Goal: Task Accomplishment & Management: Complete application form

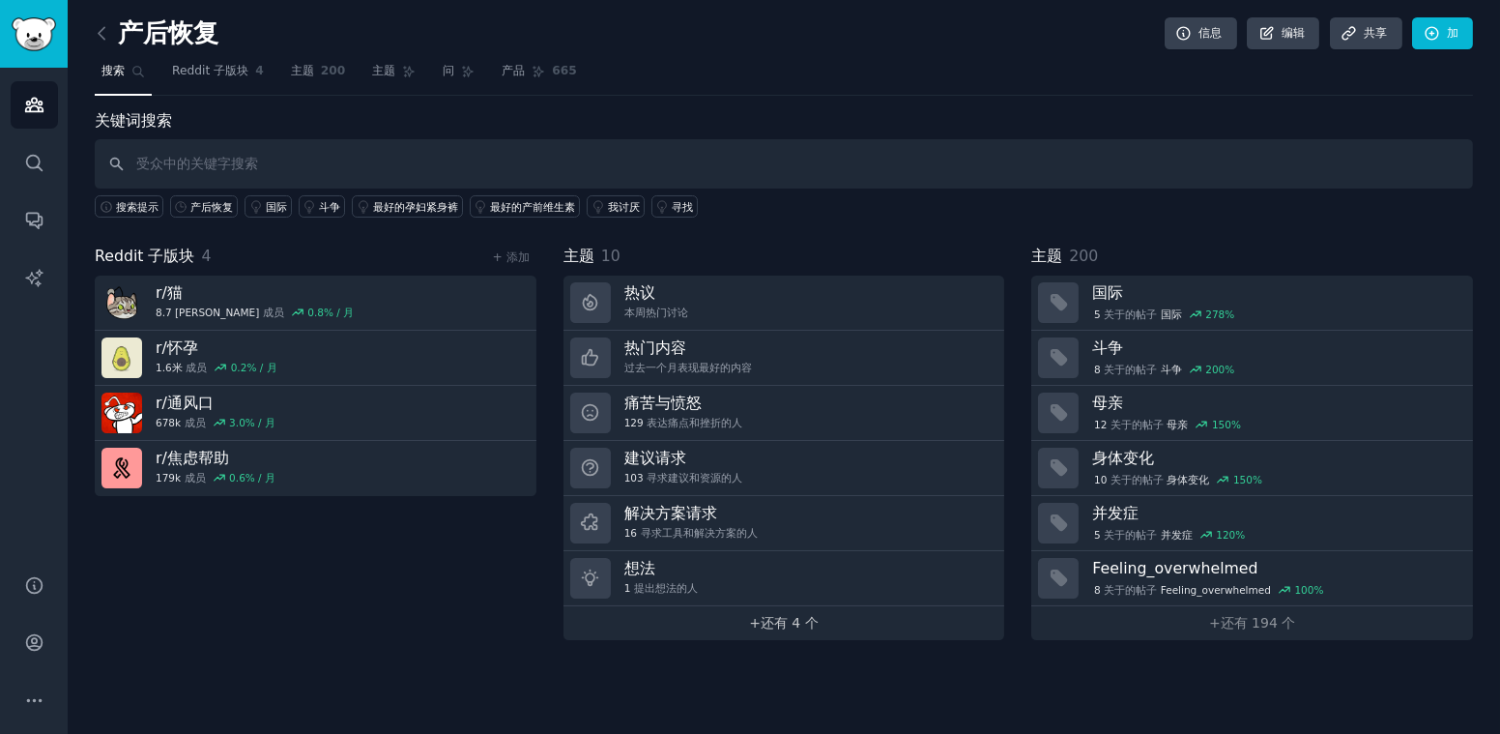
click at [812, 620] on font "还有 4 个" at bounding box center [790, 622] width 58 height 15
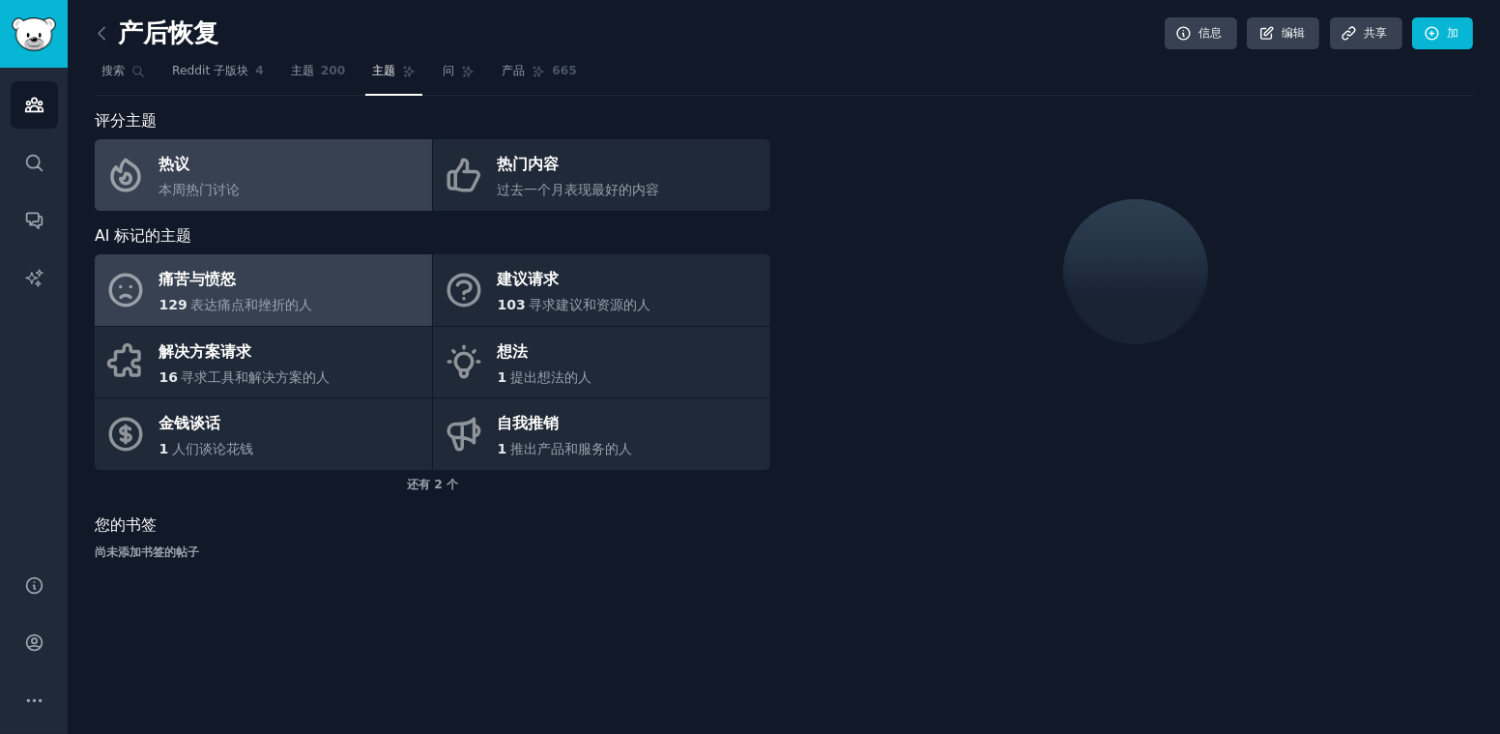
click at [305, 302] on span "表达痛点和挫折的人" at bounding box center [251, 304] width 122 height 15
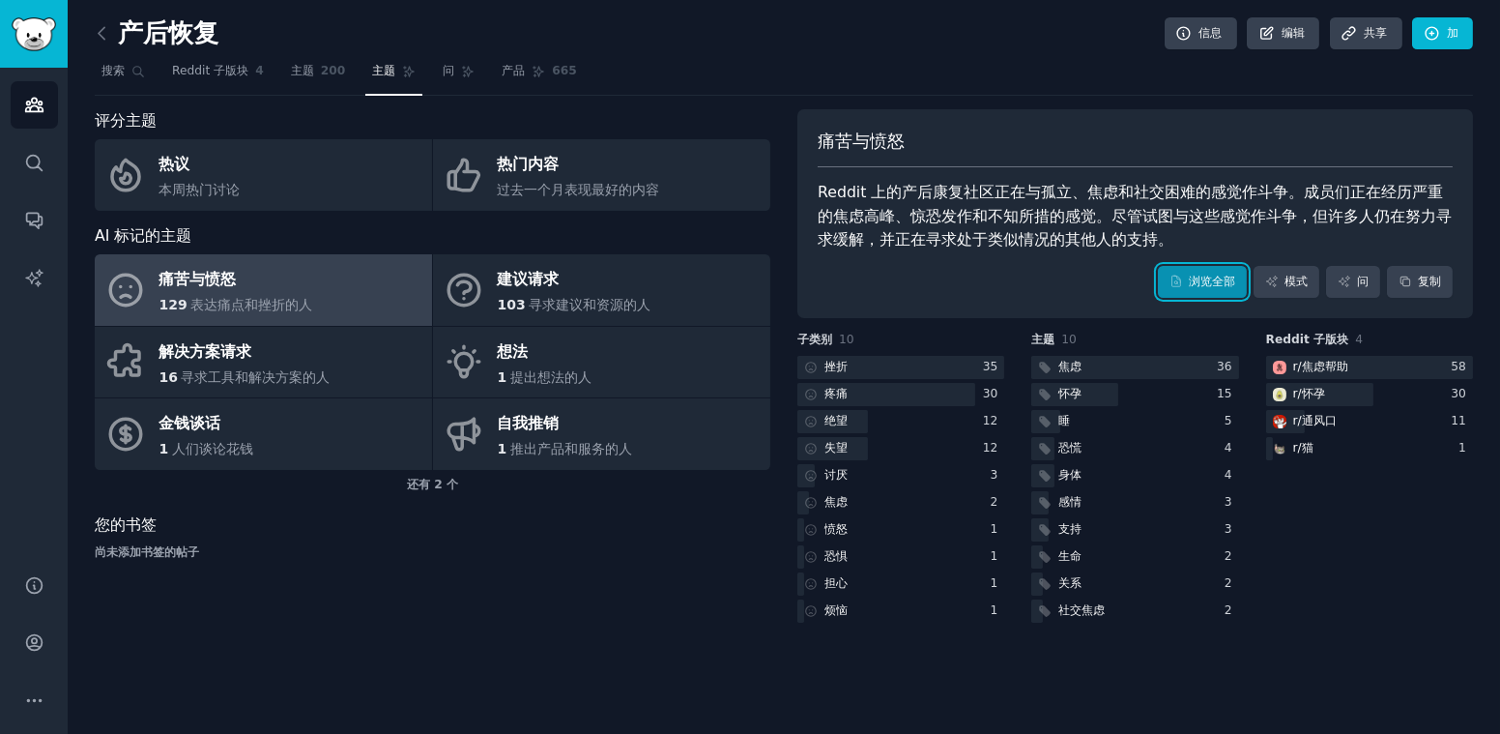
click at [1178, 293] on link "浏览全部" at bounding box center [1202, 282] width 89 height 33
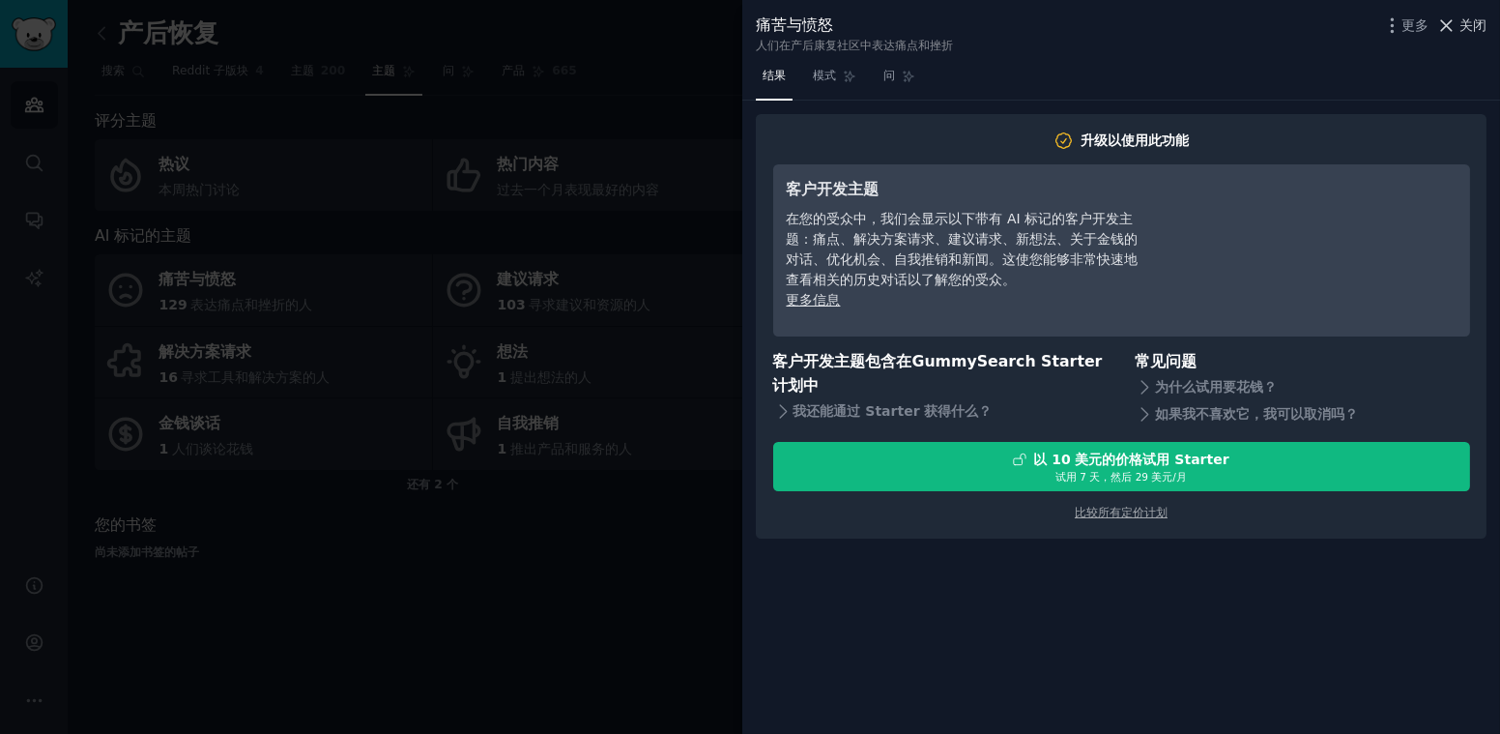
click at [1467, 22] on span "关闭" at bounding box center [1473, 25] width 27 height 20
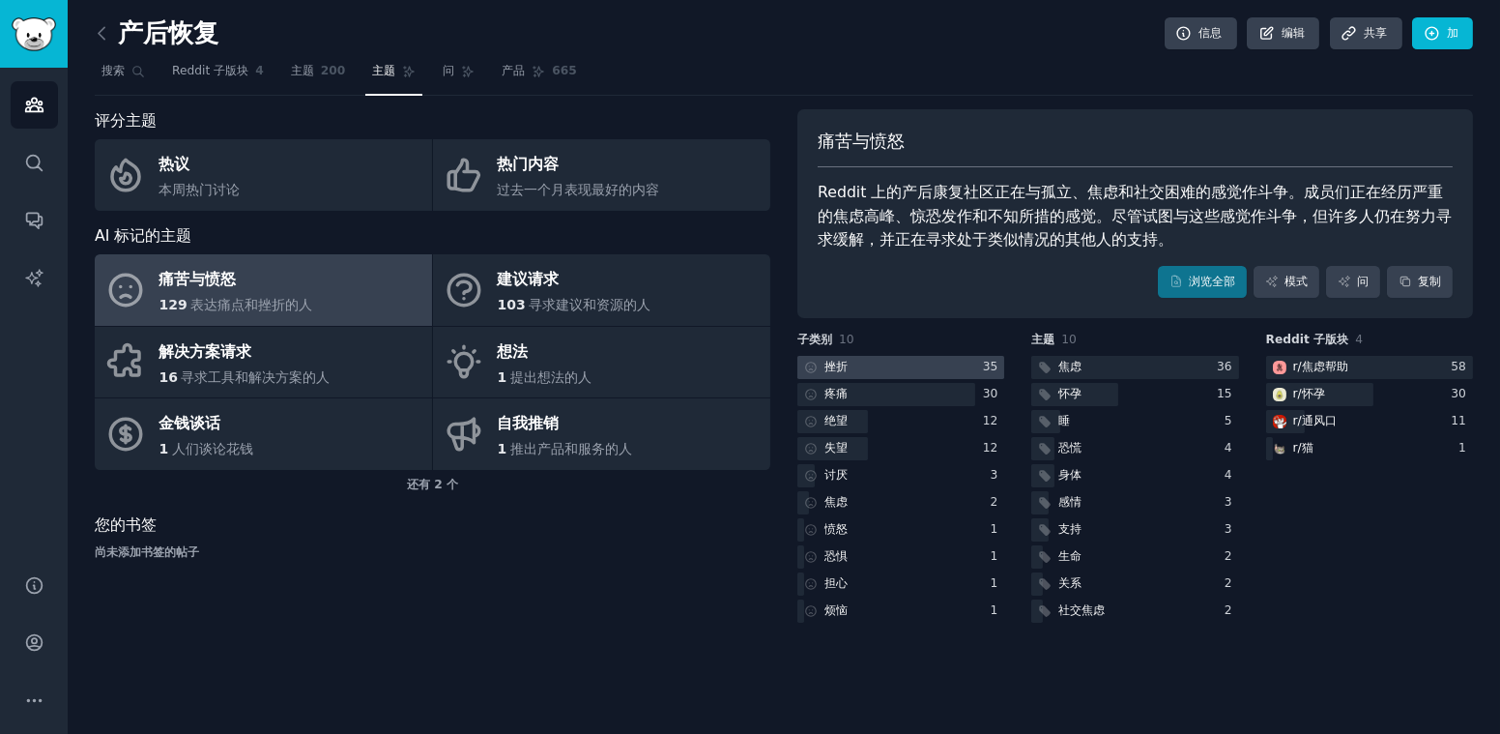
click at [871, 363] on div at bounding box center [901, 368] width 207 height 24
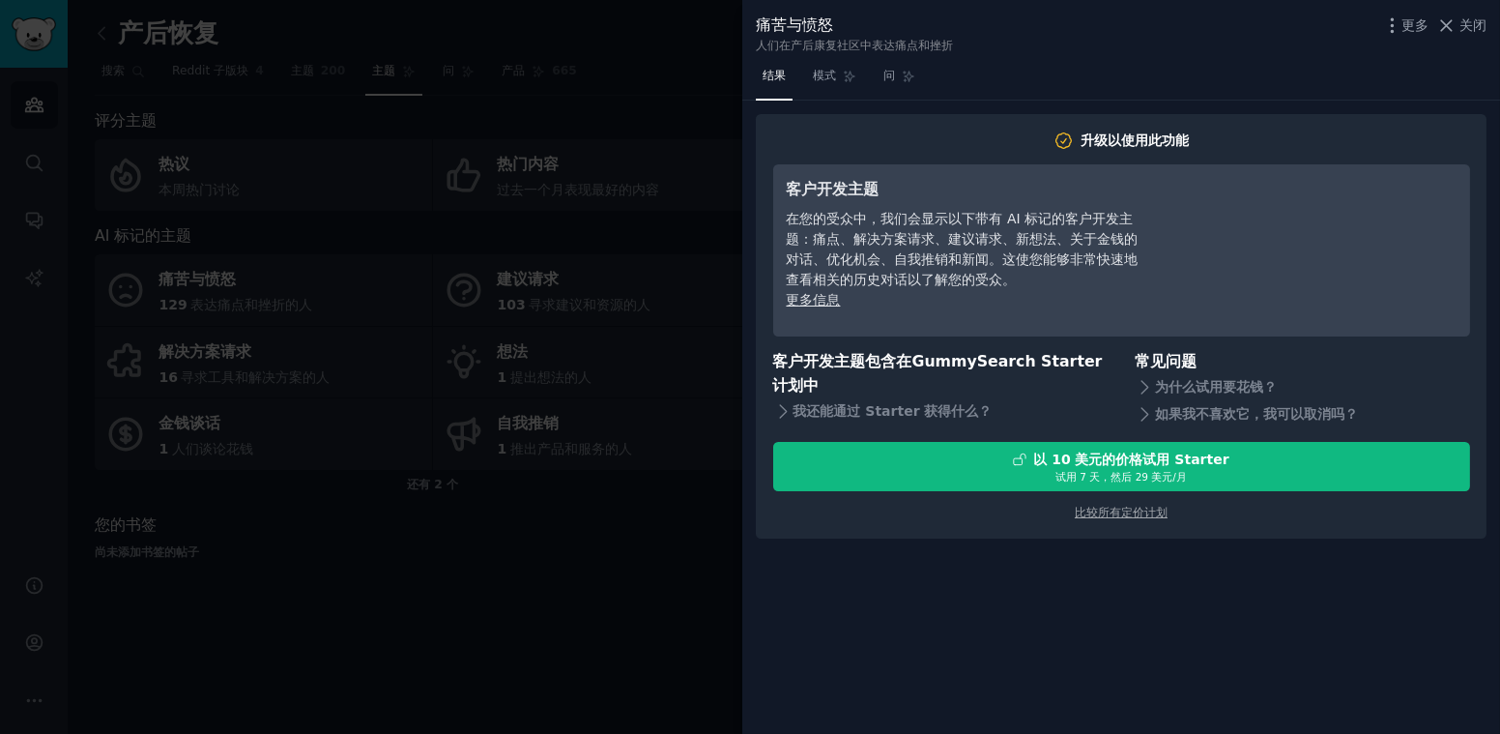
click at [668, 520] on div at bounding box center [750, 367] width 1500 height 734
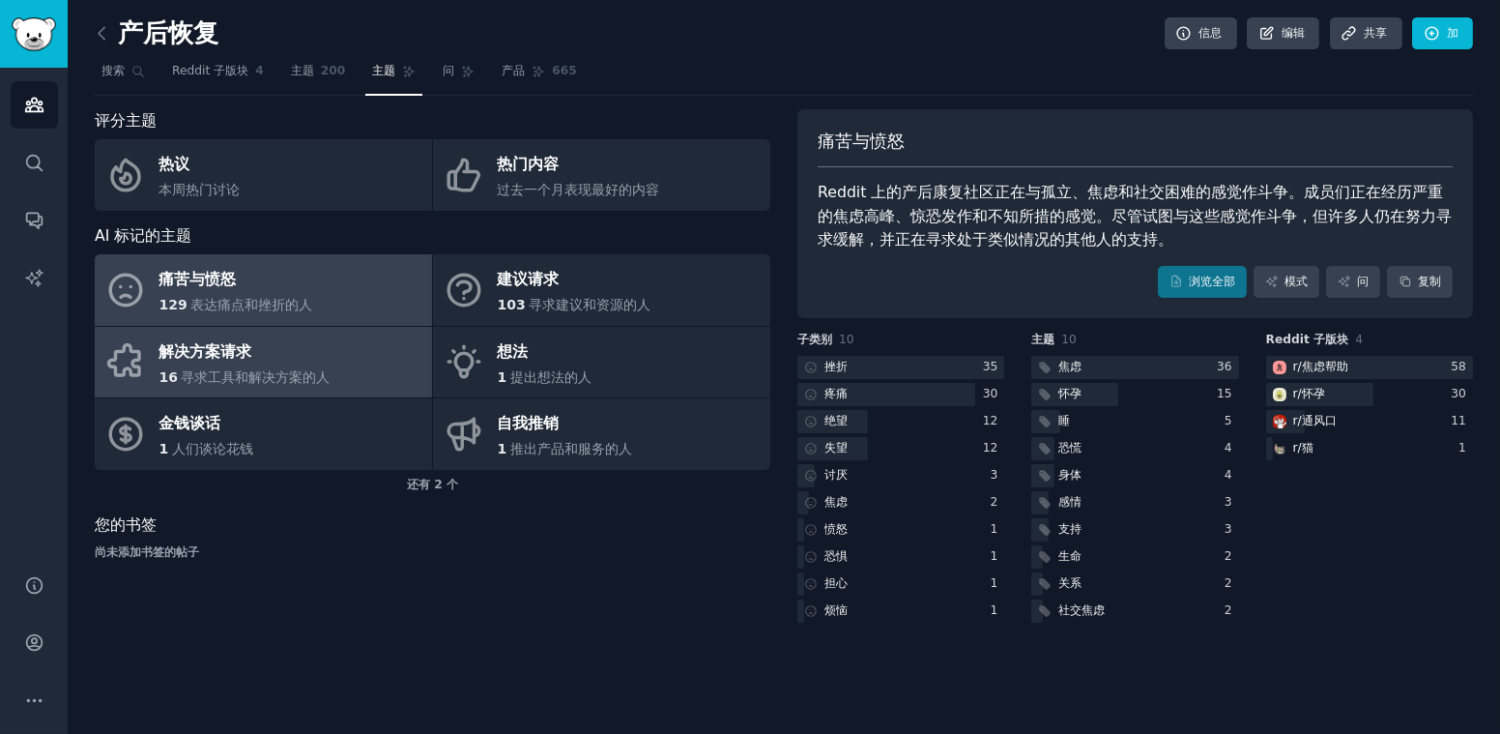
click at [257, 383] on span "寻求工具和解决方案的人" at bounding box center [255, 376] width 149 height 15
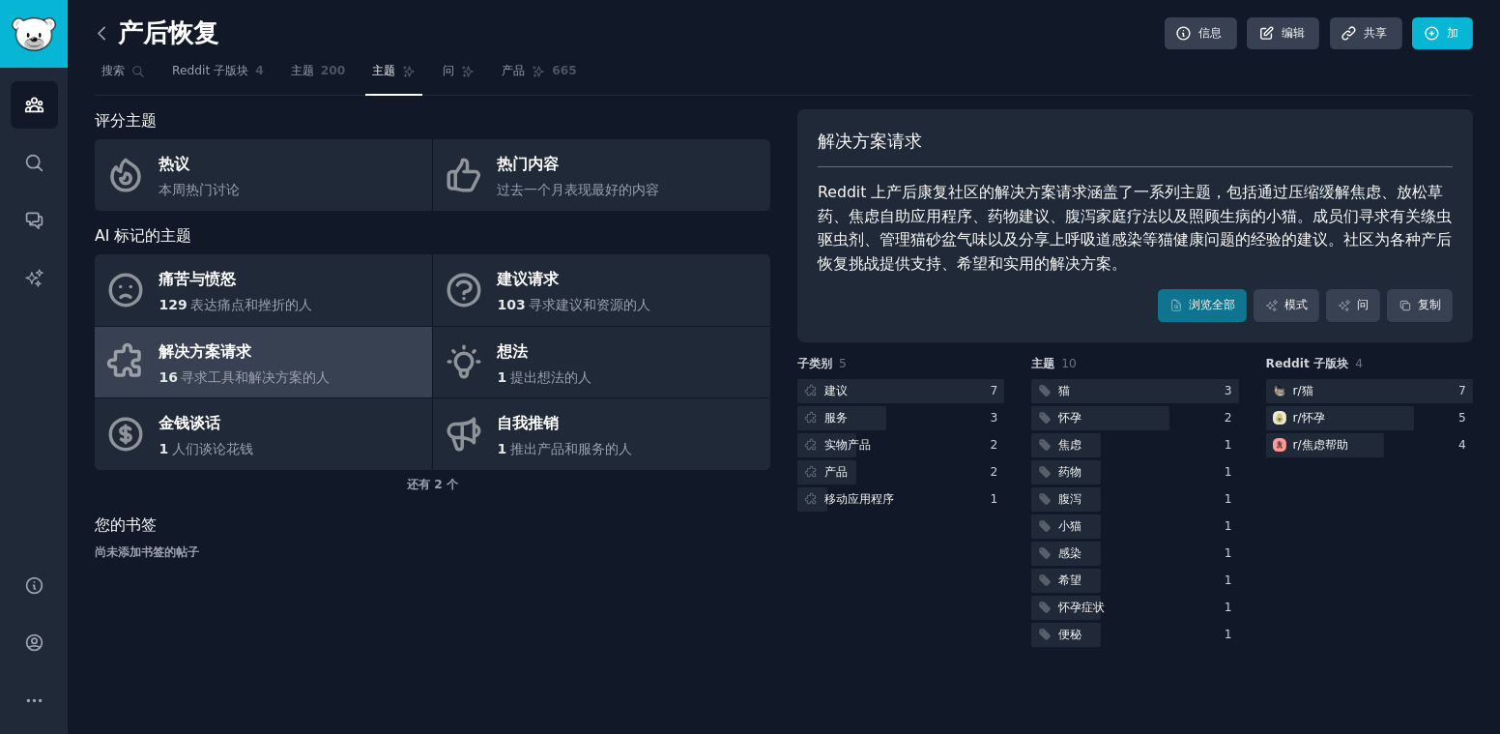
click at [110, 40] on icon at bounding box center [102, 33] width 20 height 20
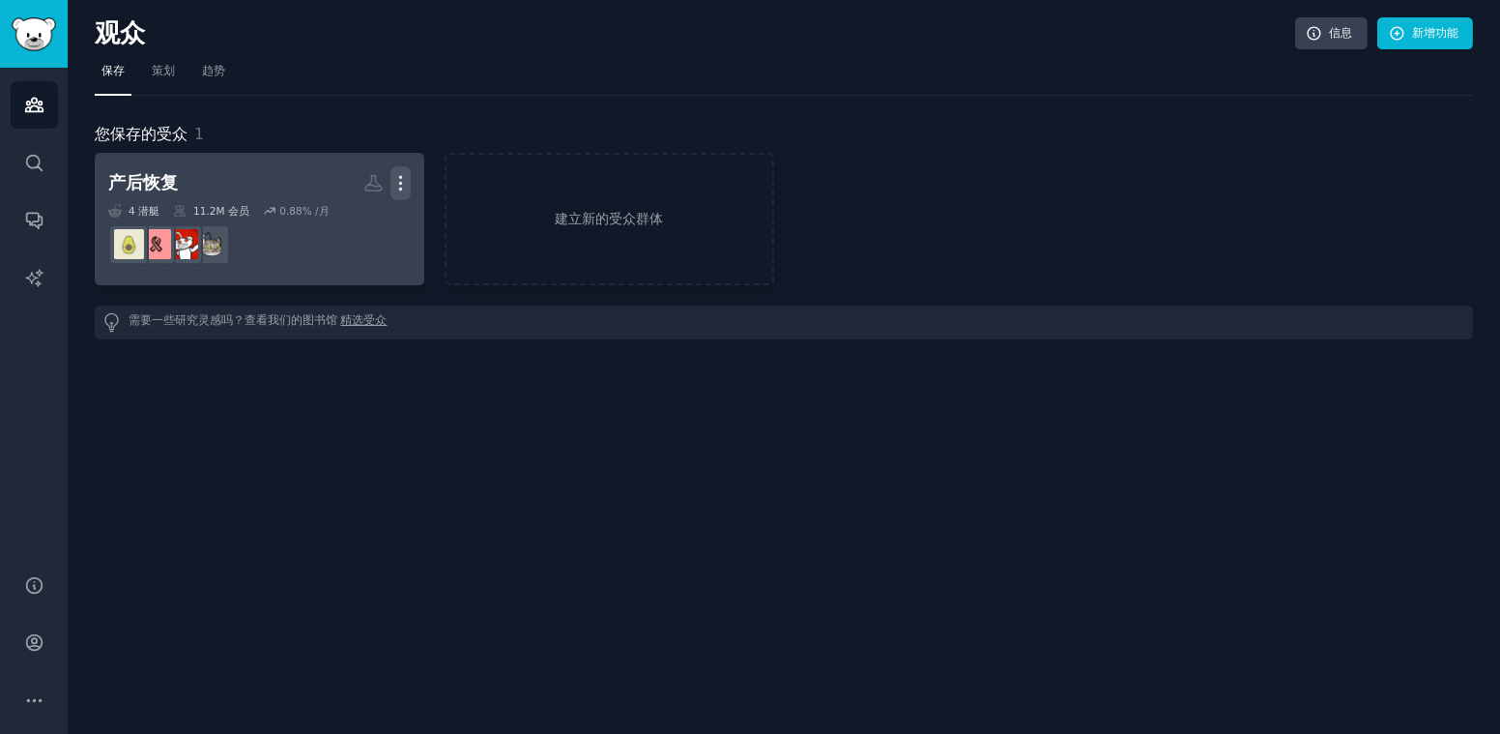
click at [407, 185] on icon "button" at bounding box center [401, 183] width 20 height 20
click at [364, 246] on p "删除" at bounding box center [360, 254] width 19 height 41
click at [358, 246] on p "删除" at bounding box center [360, 254] width 19 height 41
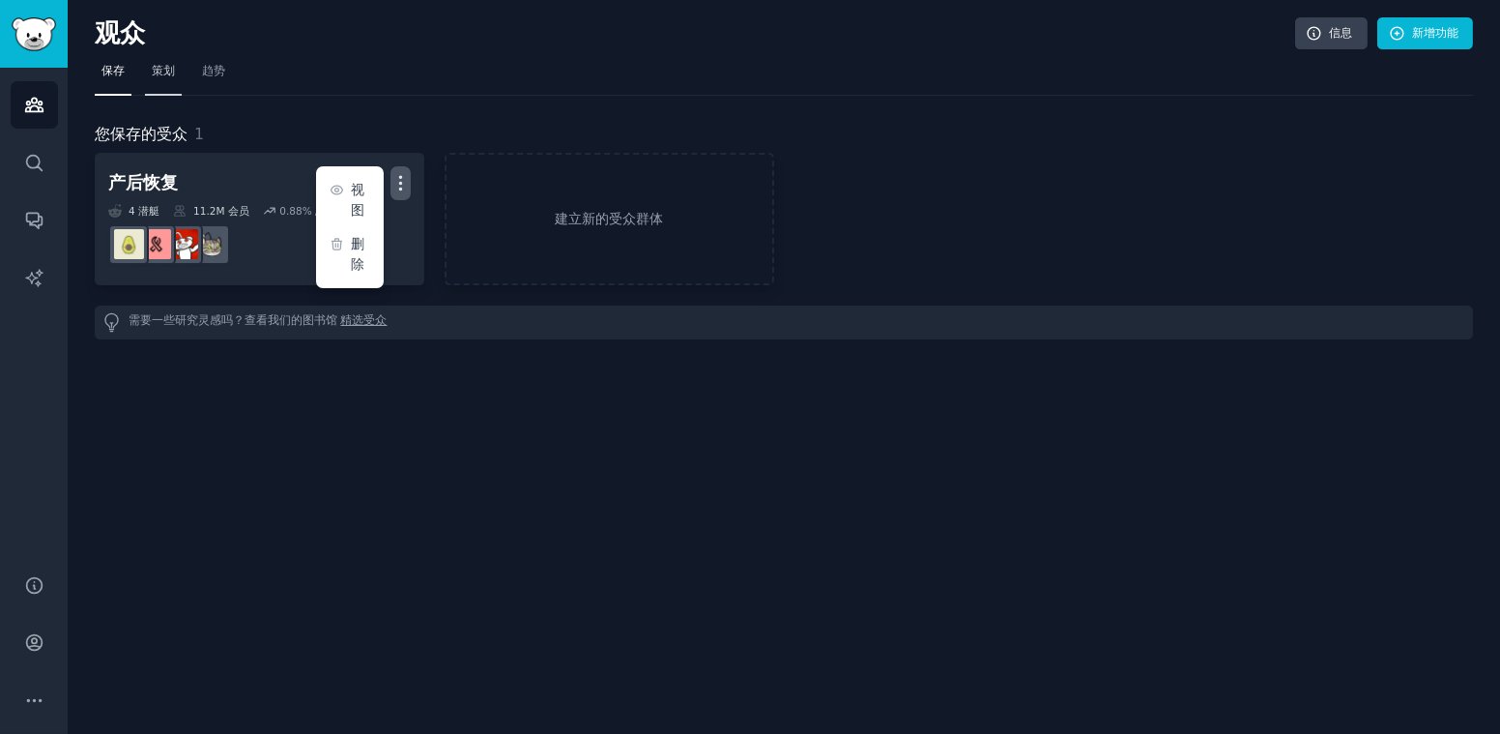
click at [161, 76] on span "策划" at bounding box center [163, 71] width 23 height 17
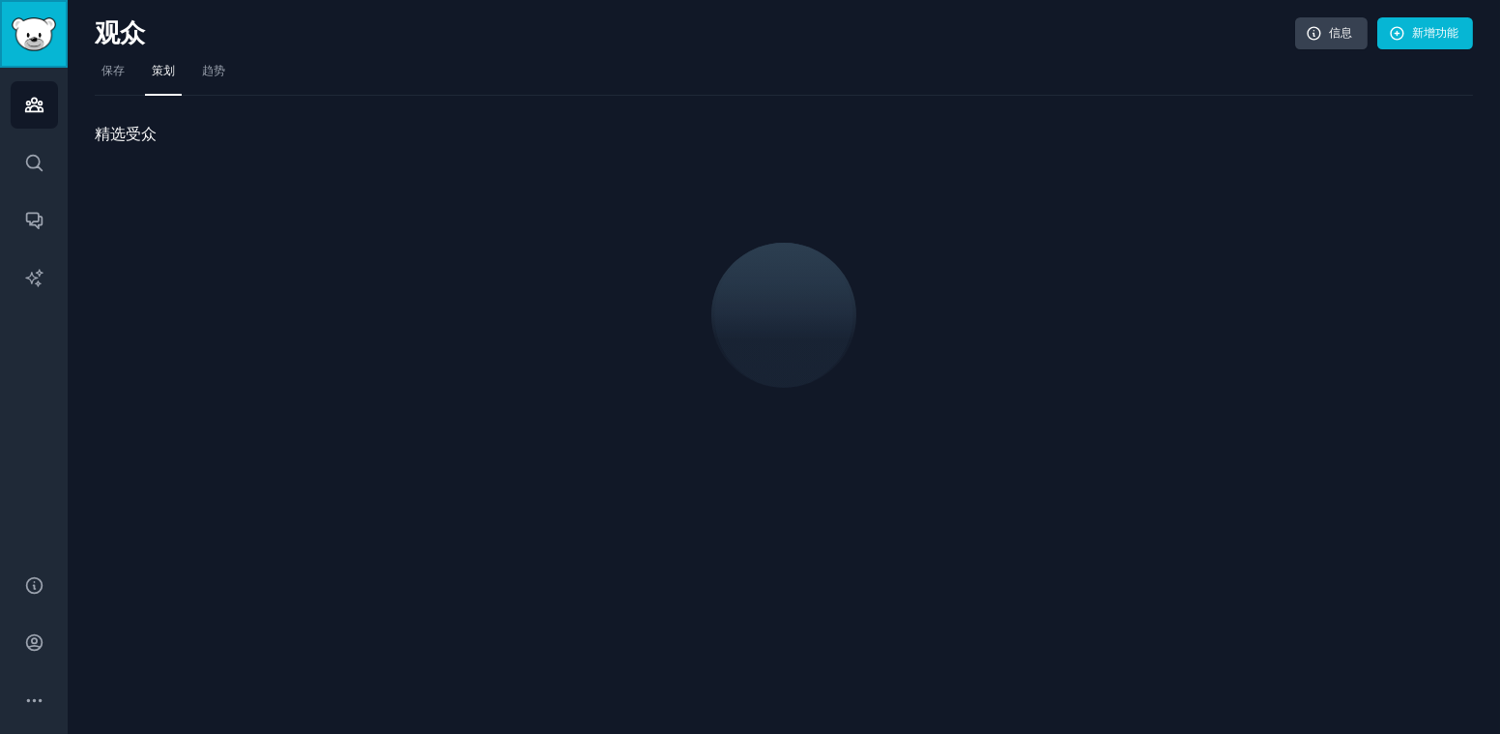
click at [45, 30] on img "侧 栏" at bounding box center [34, 34] width 44 height 34
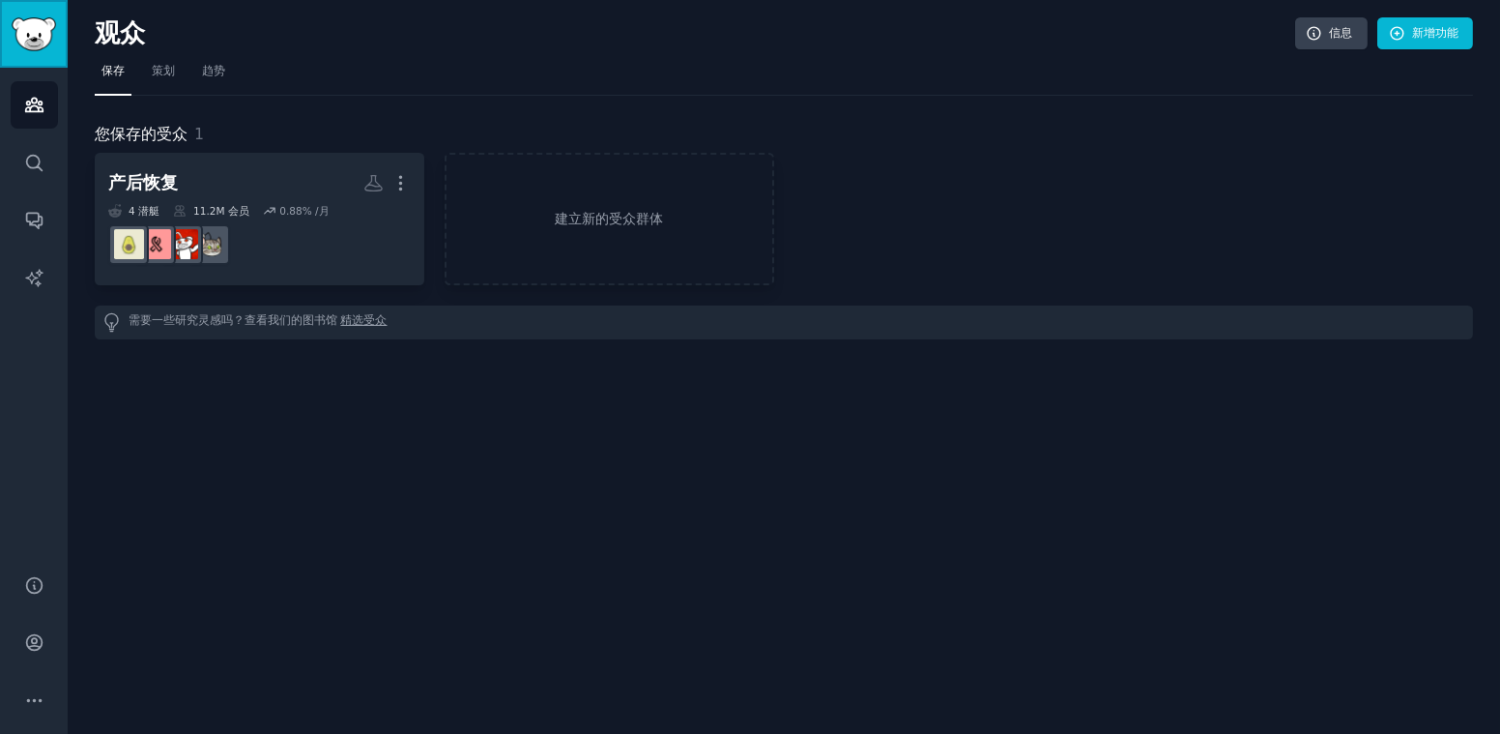
click at [33, 28] on img "侧 栏" at bounding box center [34, 34] width 44 height 34
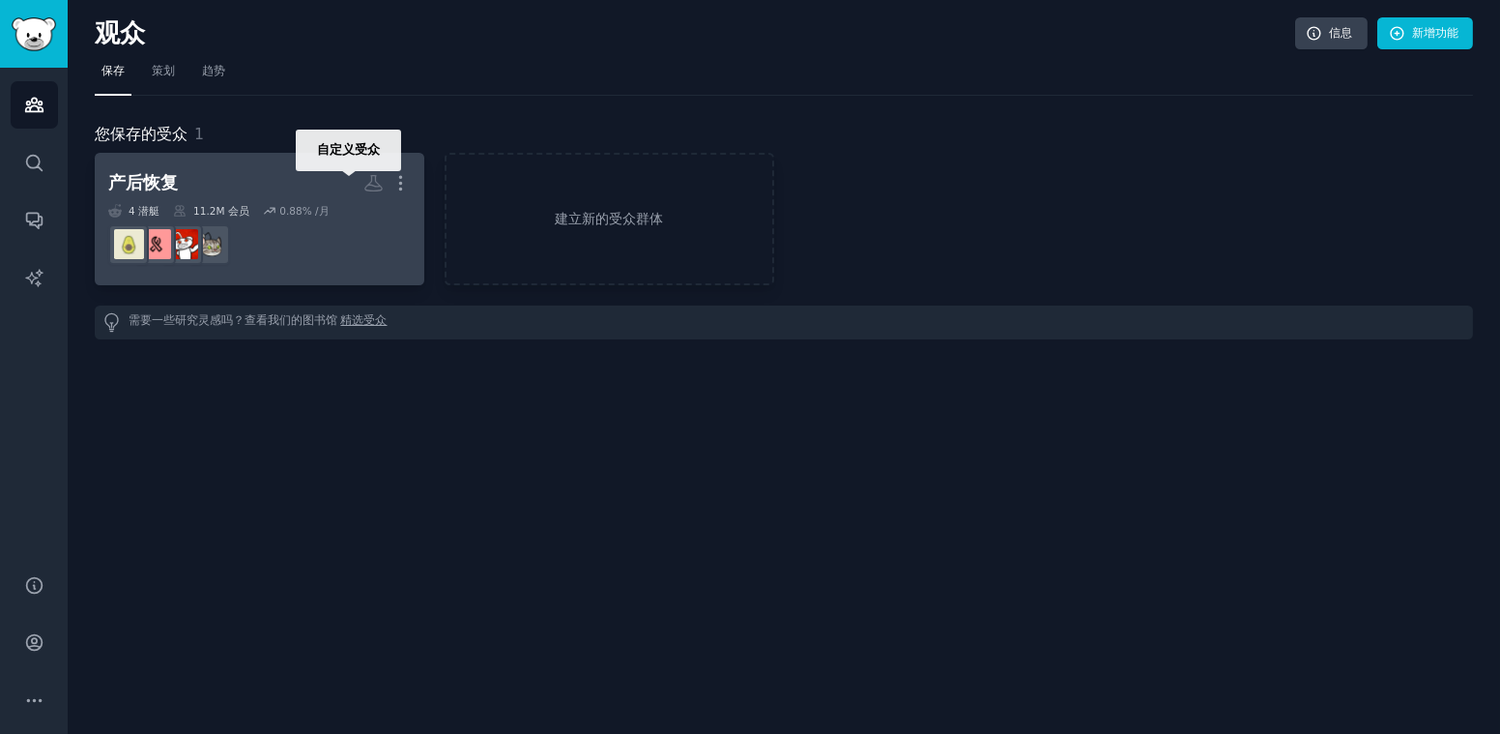
click at [367, 181] on icon at bounding box center [373, 183] width 20 height 20
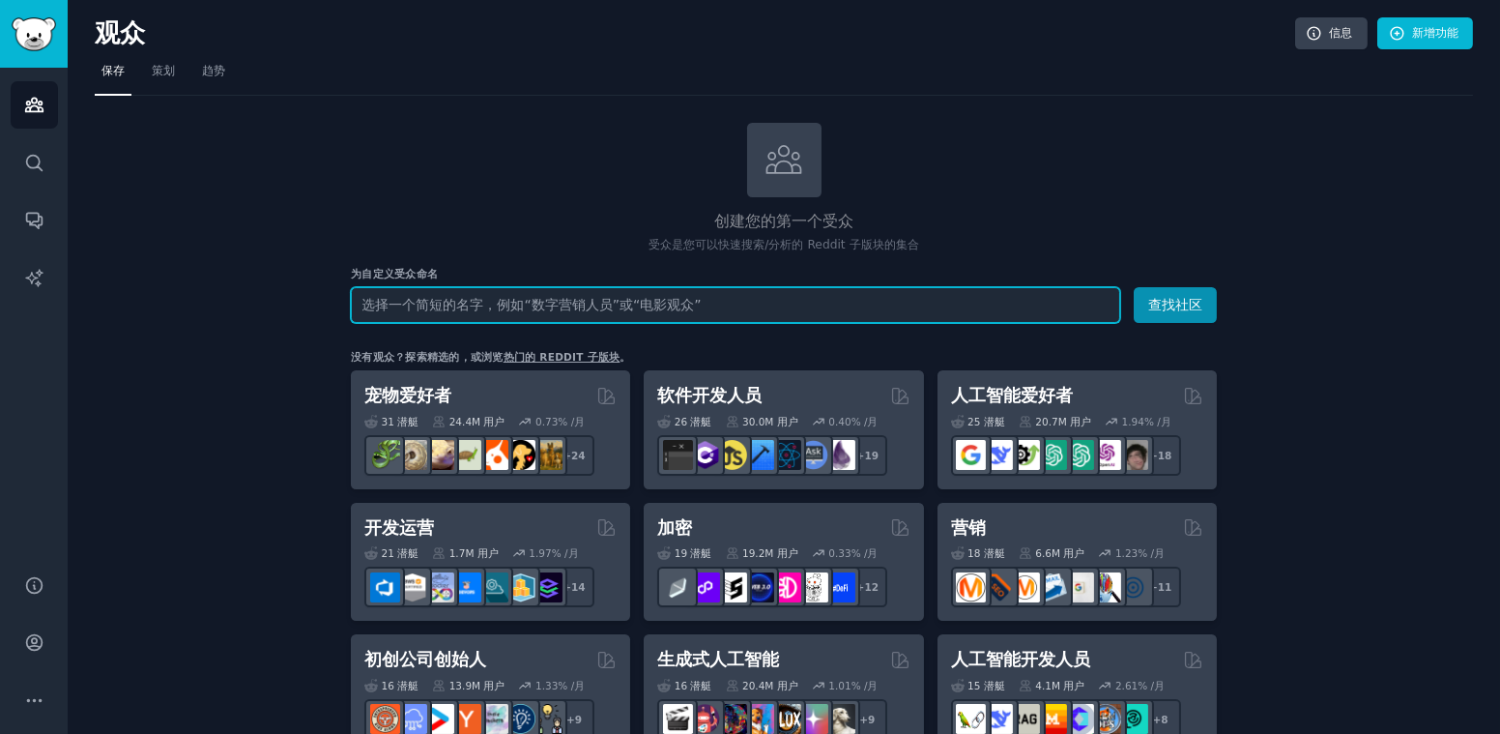
click at [557, 304] on input "text" at bounding box center [736, 305] width 770 height 36
click at [634, 302] on input "text" at bounding box center [736, 305] width 770 height 36
click at [755, 305] on input "text" at bounding box center [736, 305] width 770 height 36
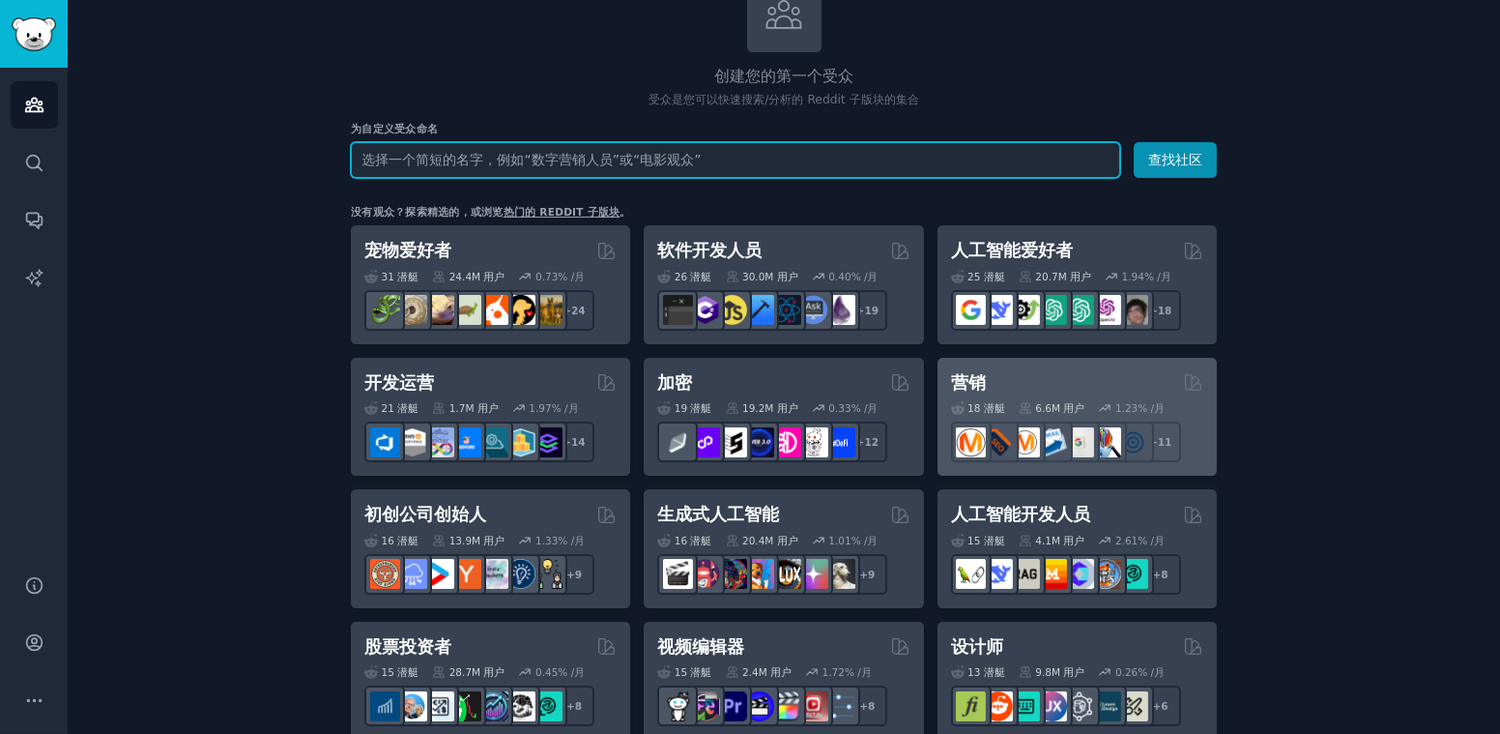
scroll to position [96, 0]
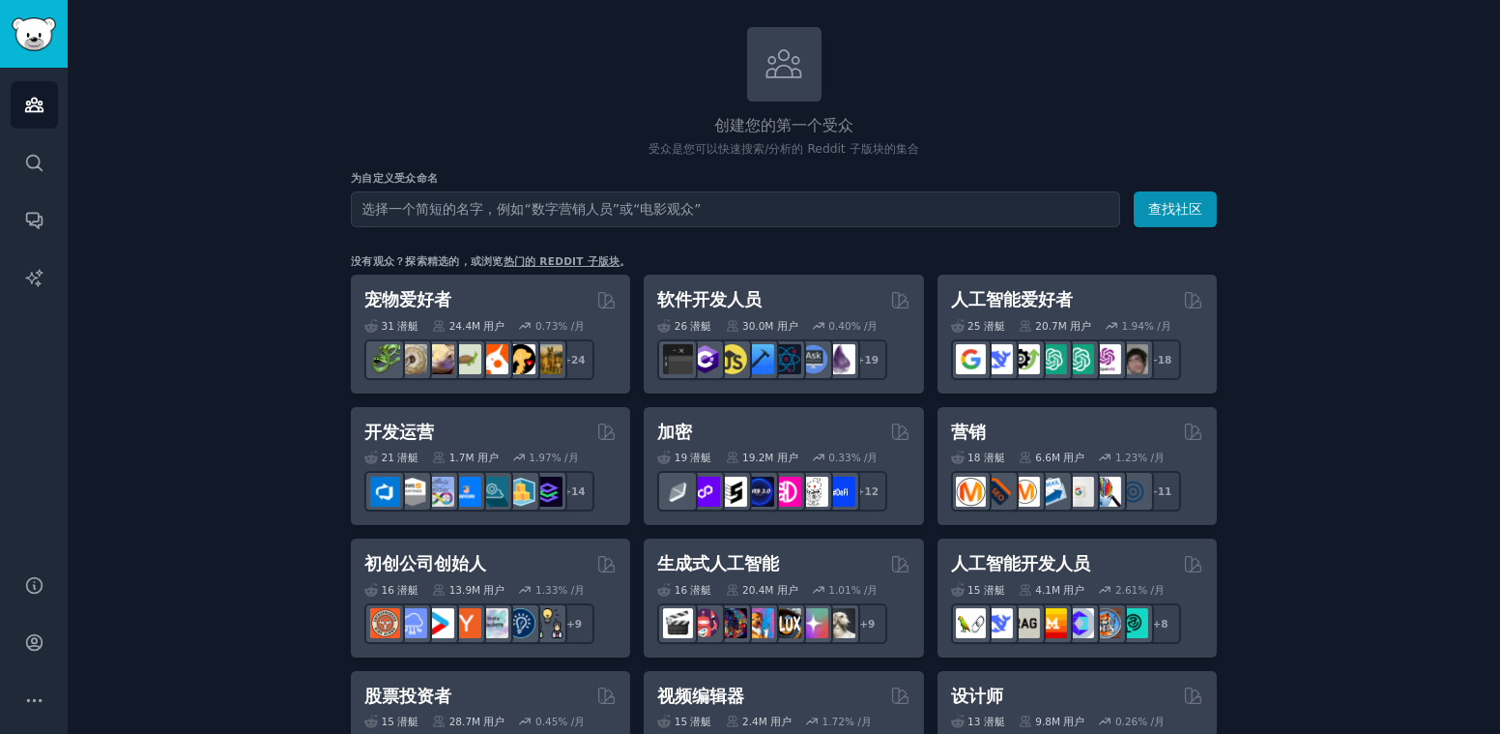
click at [1192, 203] on button "查找社区" at bounding box center [1175, 209] width 83 height 36
